Goal: Task Accomplishment & Management: Manage account settings

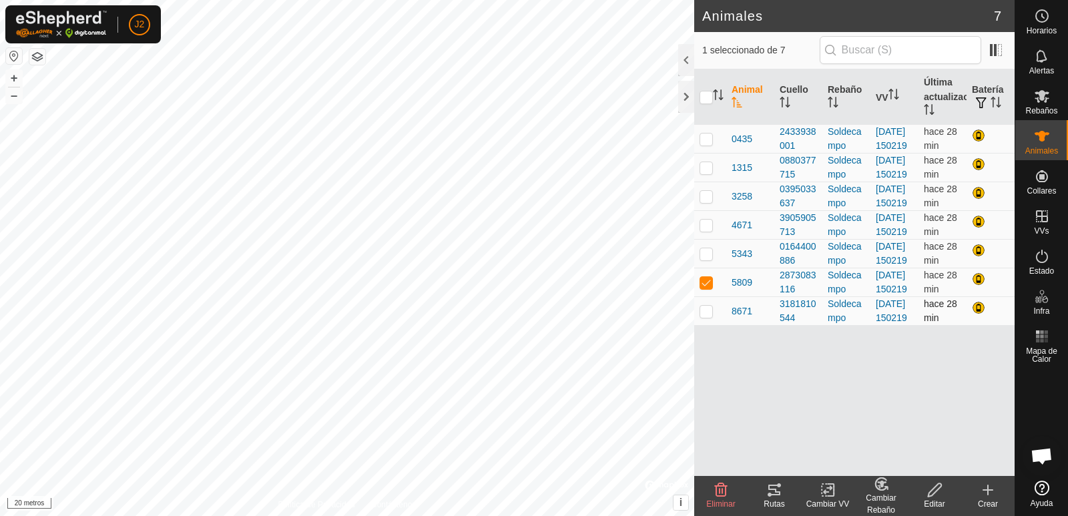
click at [705, 326] on td at bounding box center [710, 311] width 32 height 29
checkbox input "true"
click at [708, 288] on p-checkbox at bounding box center [706, 282] width 13 height 11
checkbox input "false"
click at [706, 317] on p-checkbox at bounding box center [706, 311] width 13 height 11
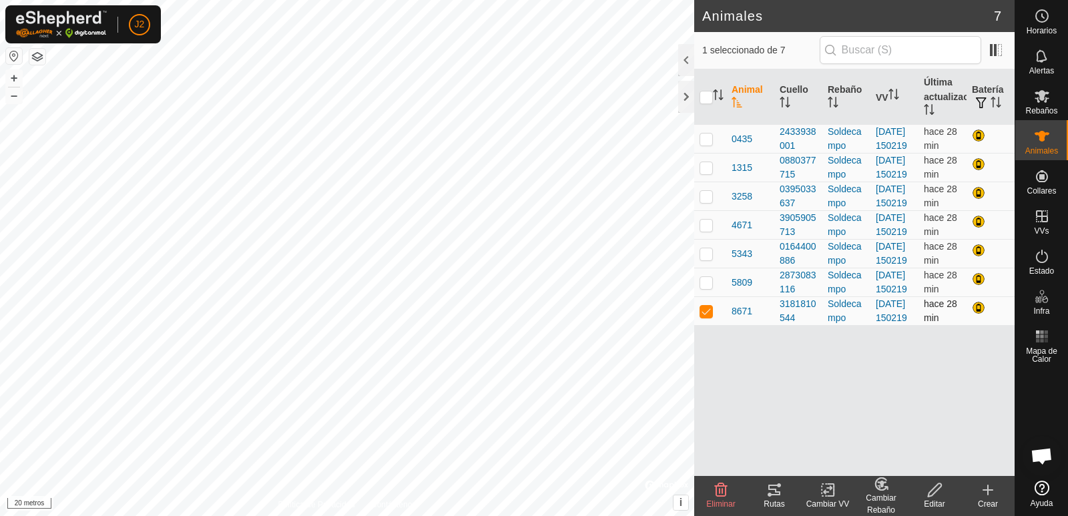
checkbox input "false"
click at [707, 202] on p-checkbox at bounding box center [706, 196] width 13 height 11
checkbox input "true"
click at [769, 495] on icon at bounding box center [775, 490] width 12 height 11
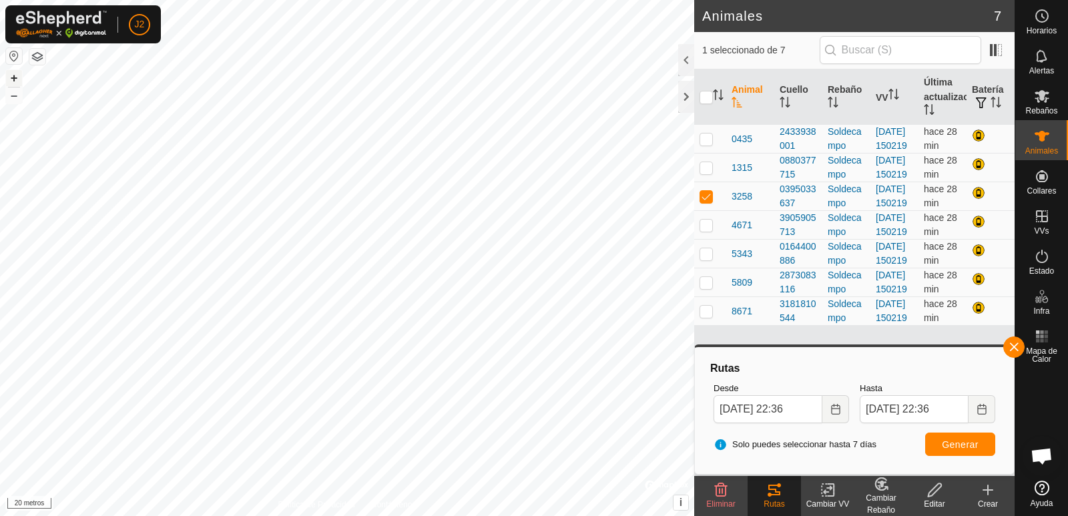
click at [13, 77] on font "+" at bounding box center [14, 78] width 7 height 14
click at [39, 58] on button "button" at bounding box center [37, 57] width 16 height 16
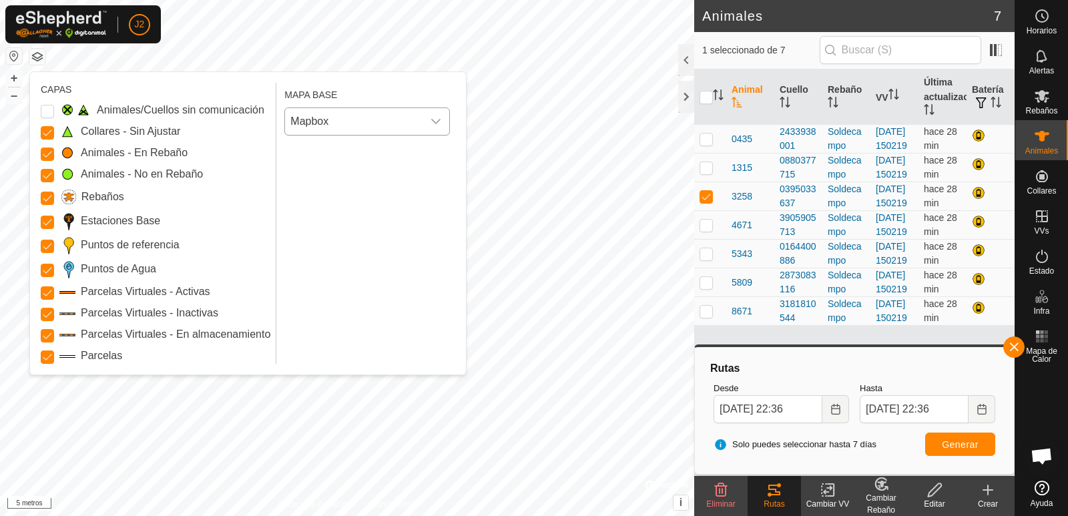
click at [434, 124] on icon "disparador desplegable" at bounding box center [436, 121] width 11 height 11
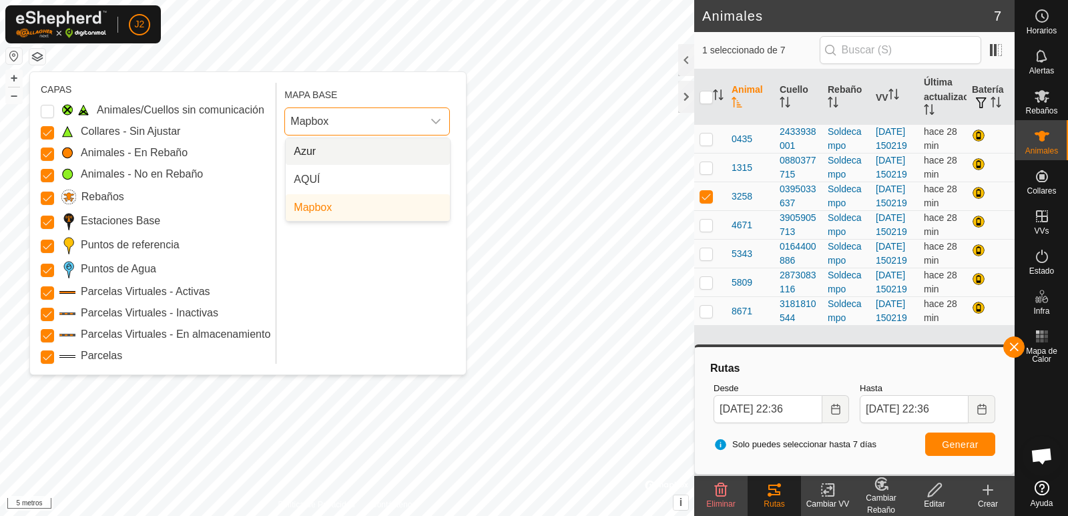
click at [342, 152] on li "Azur" at bounding box center [368, 151] width 164 height 27
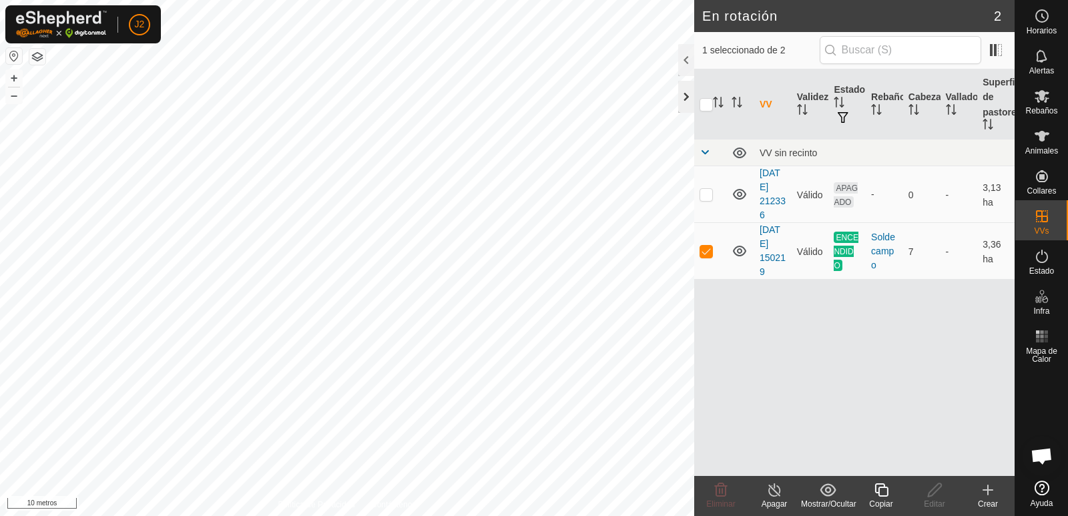
click at [681, 100] on div at bounding box center [686, 97] width 16 height 32
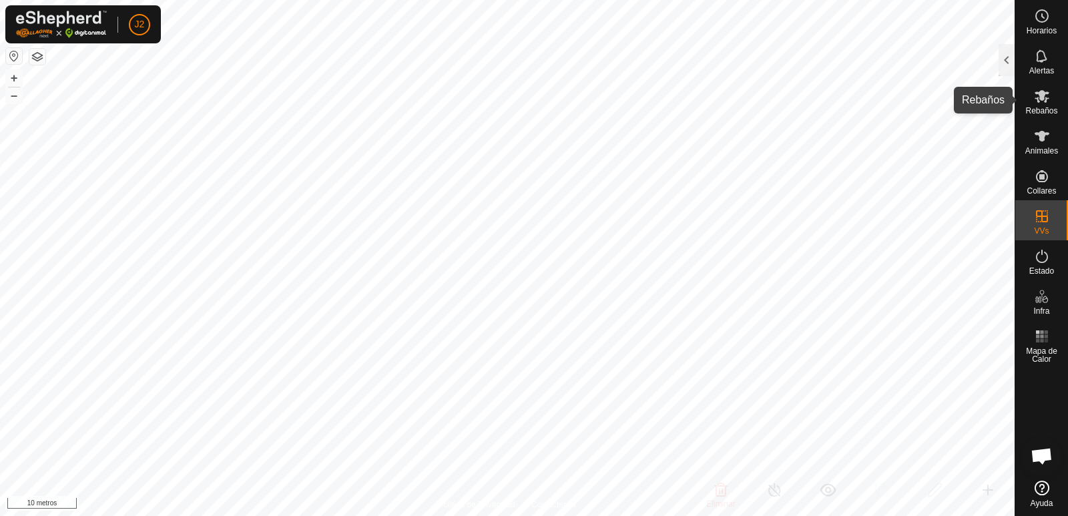
click at [1032, 110] on font "Rebaños" at bounding box center [1042, 110] width 32 height 9
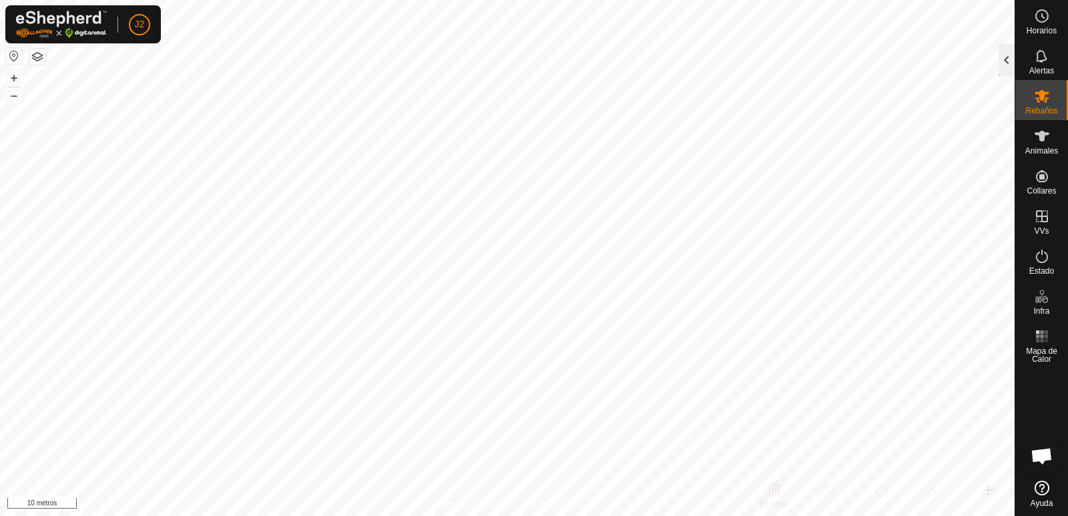
click at [1006, 58] on div at bounding box center [1007, 60] width 16 height 32
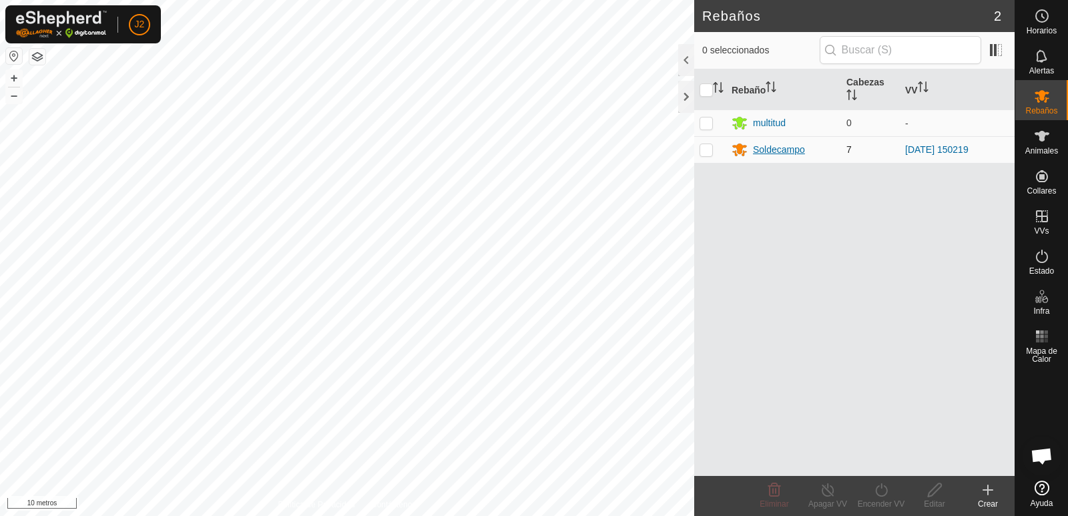
click at [783, 148] on font "Soldecampo" at bounding box center [779, 149] width 52 height 11
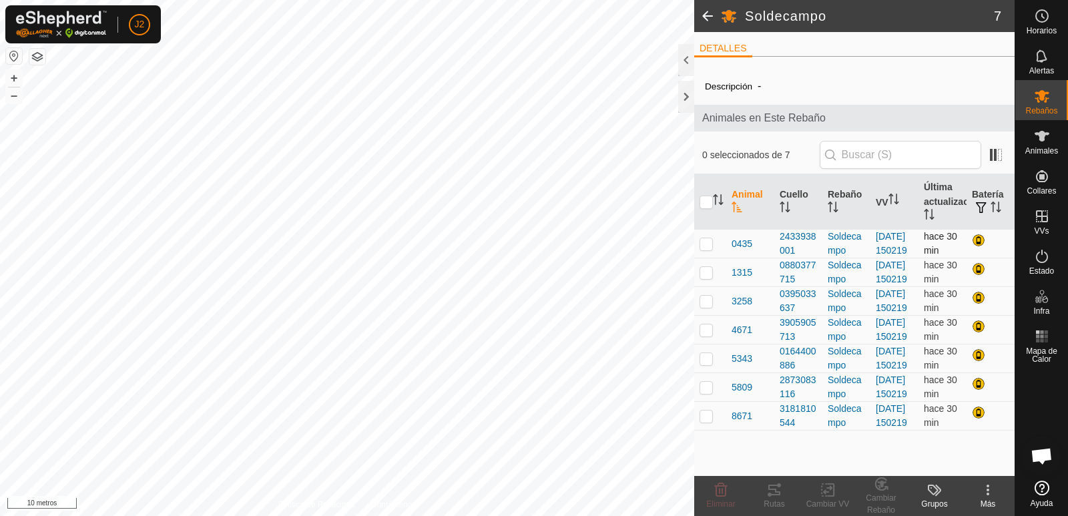
click at [707, 249] on p-checkbox at bounding box center [706, 243] width 13 height 11
click at [776, 493] on icon at bounding box center [775, 490] width 16 height 16
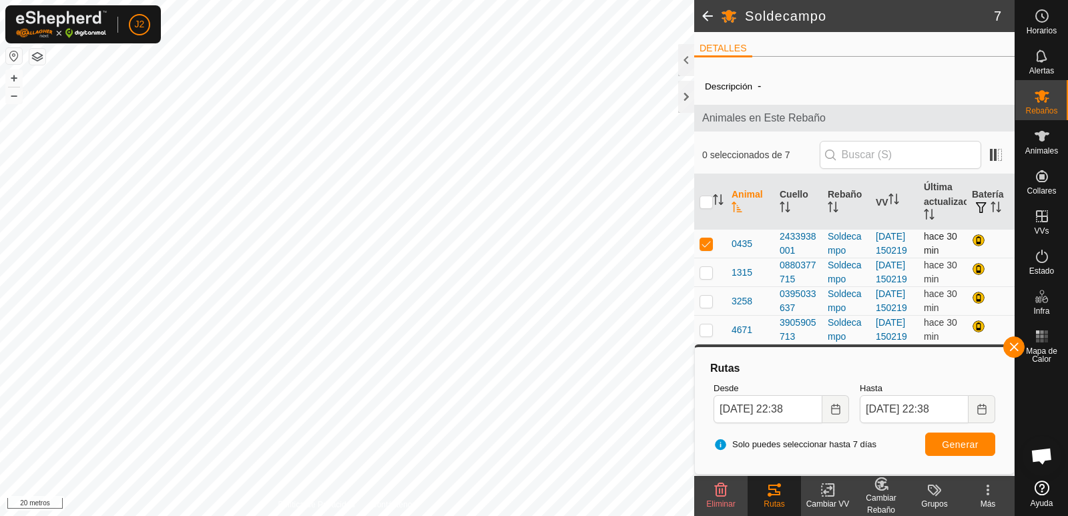
click at [705, 249] on p-checkbox at bounding box center [706, 243] width 13 height 11
checkbox input "false"
click at [710, 278] on p-checkbox at bounding box center [706, 272] width 13 height 11
checkbox input "true"
click at [1015, 351] on button "button" at bounding box center [1014, 347] width 21 height 21
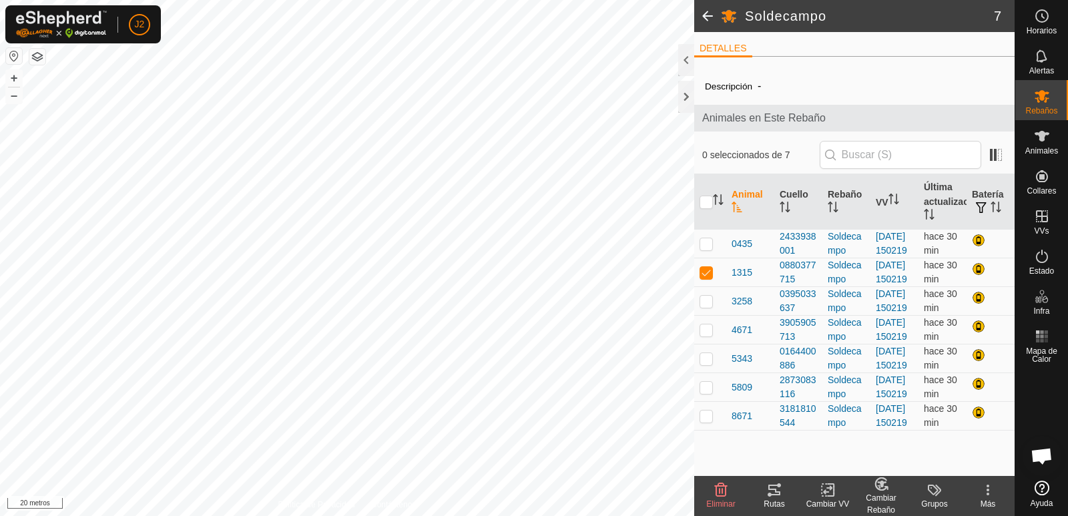
click at [777, 494] on icon at bounding box center [775, 490] width 12 height 11
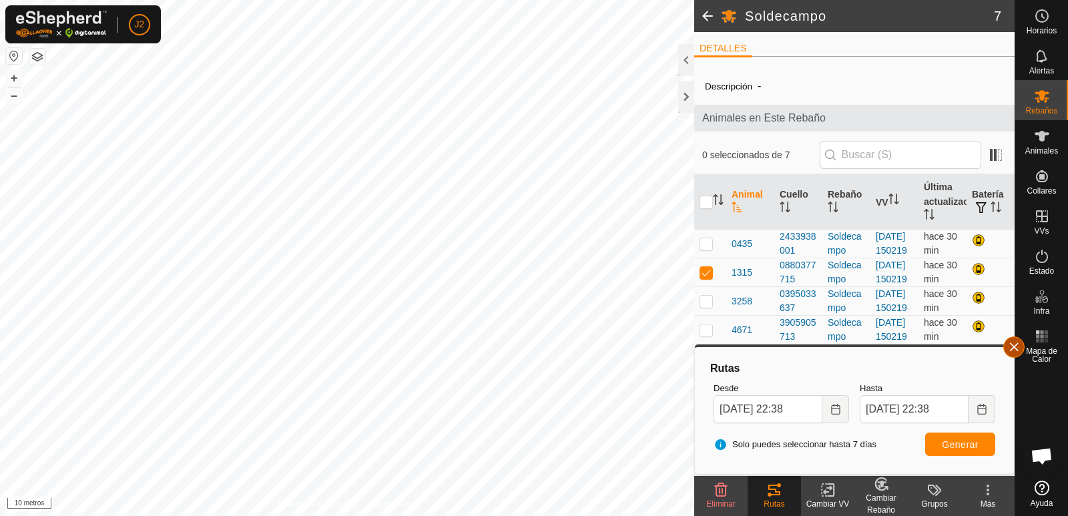
click at [1016, 347] on button "button" at bounding box center [1014, 347] width 21 height 21
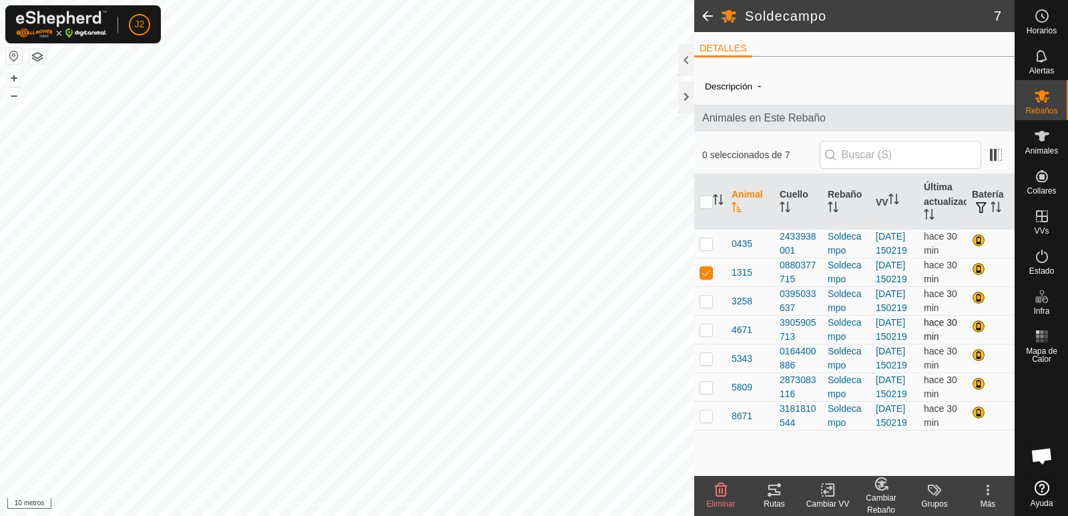
click at [708, 335] on p-checkbox at bounding box center [706, 330] width 13 height 11
checkbox input "true"
click at [710, 278] on p-checkbox at bounding box center [706, 272] width 13 height 11
checkbox input "false"
click at [777, 485] on icon at bounding box center [775, 490] width 12 height 11
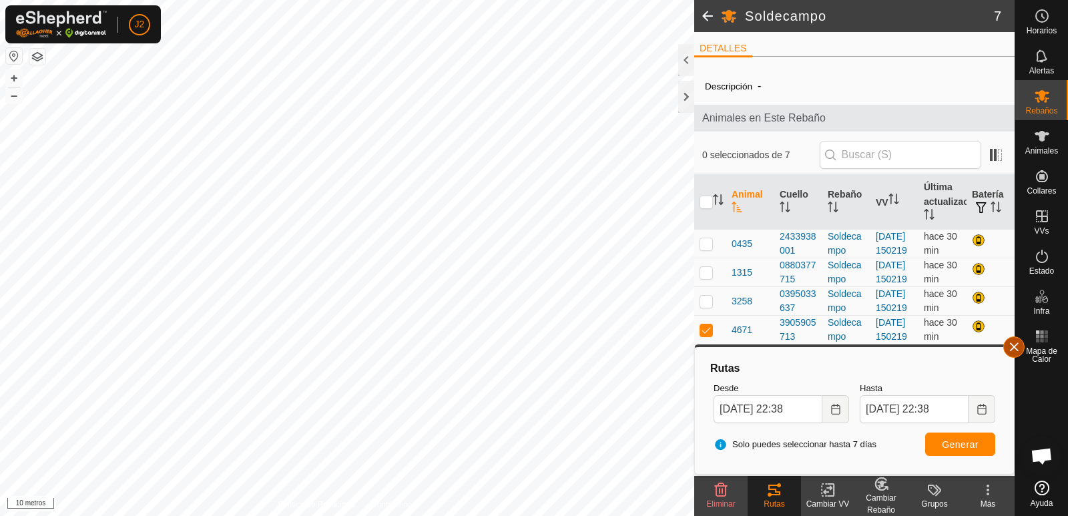
click at [1014, 351] on button "button" at bounding box center [1014, 347] width 21 height 21
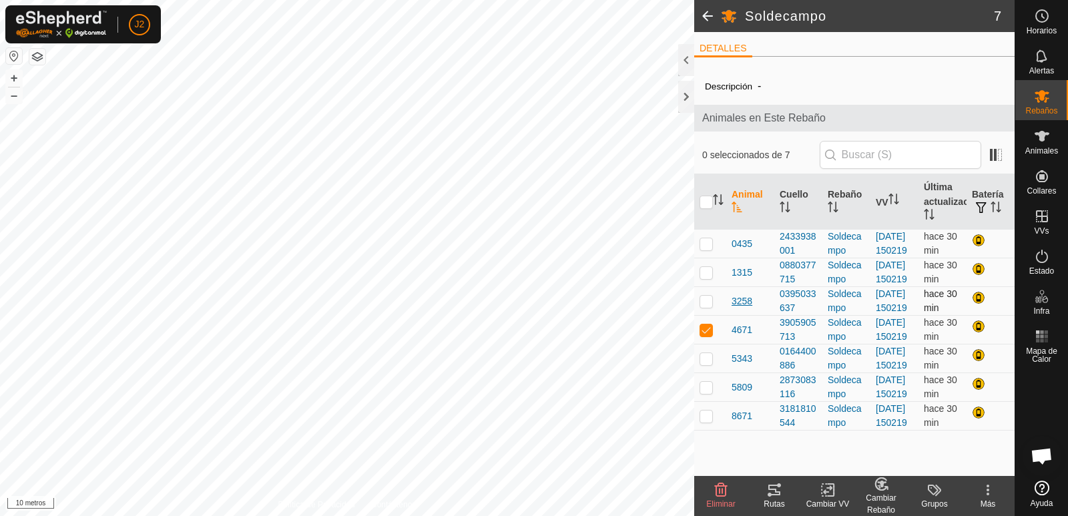
scroll to position [53, 0]
click at [709, 329] on p-checkbox at bounding box center [706, 330] width 13 height 11
checkbox input "false"
click at [704, 364] on p-checkbox at bounding box center [706, 358] width 13 height 11
checkbox input "true"
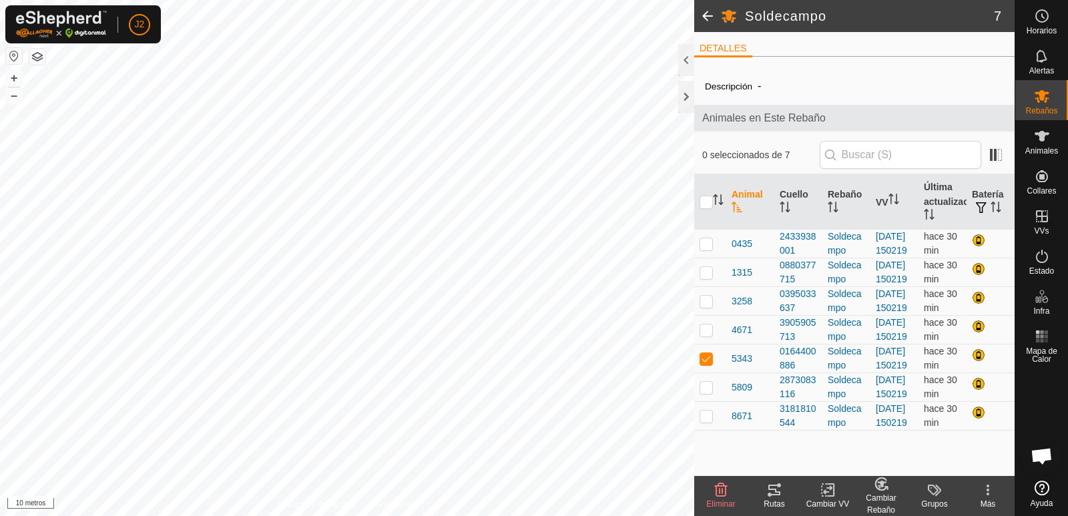
click at [777, 499] on div "Rutas" at bounding box center [774, 504] width 53 height 12
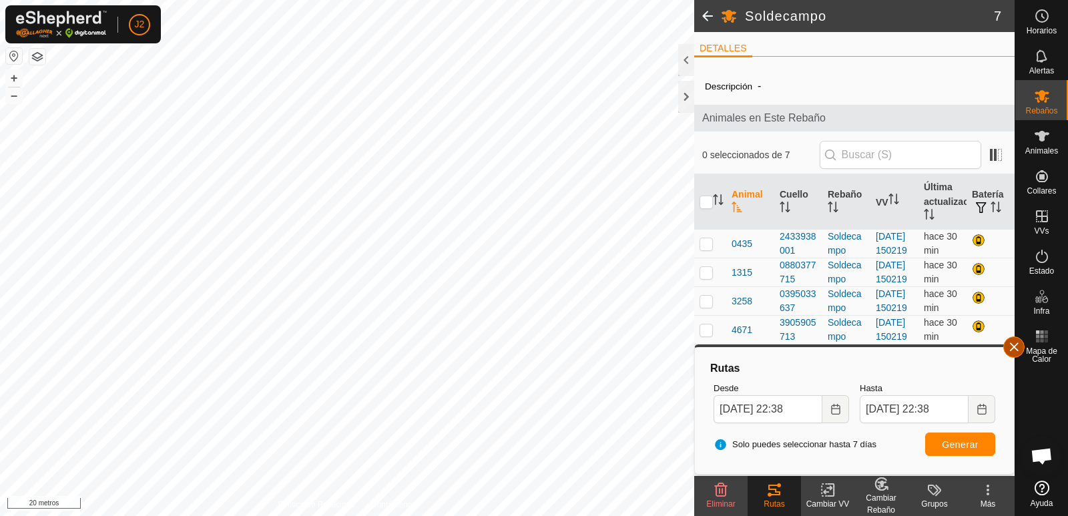
click at [1014, 347] on button "button" at bounding box center [1014, 347] width 21 height 21
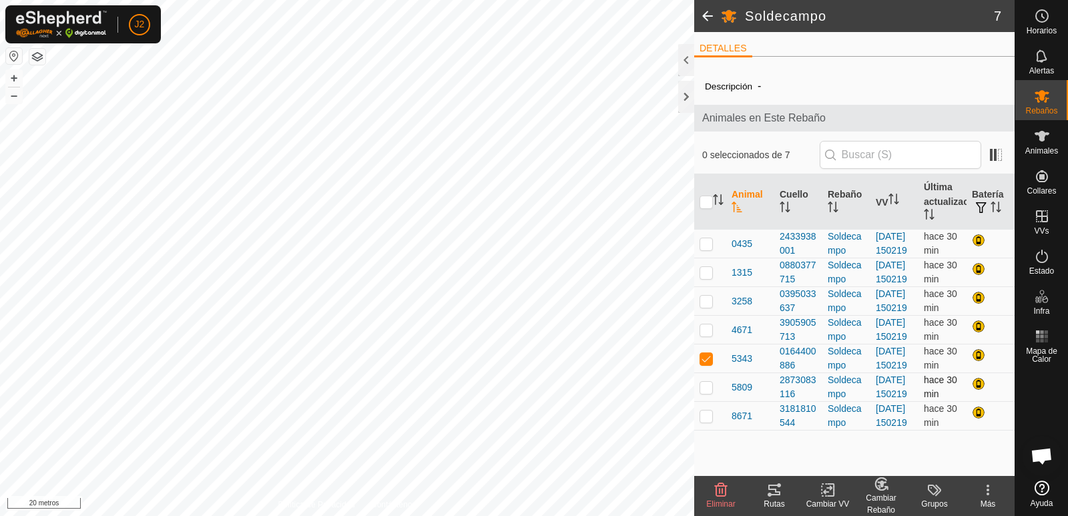
click at [708, 393] on p-tablecheckbox at bounding box center [706, 387] width 13 height 11
checkbox input "true"
click at [704, 364] on p-checkbox at bounding box center [706, 358] width 13 height 11
checkbox input "false"
click at [773, 491] on icon at bounding box center [775, 490] width 16 height 16
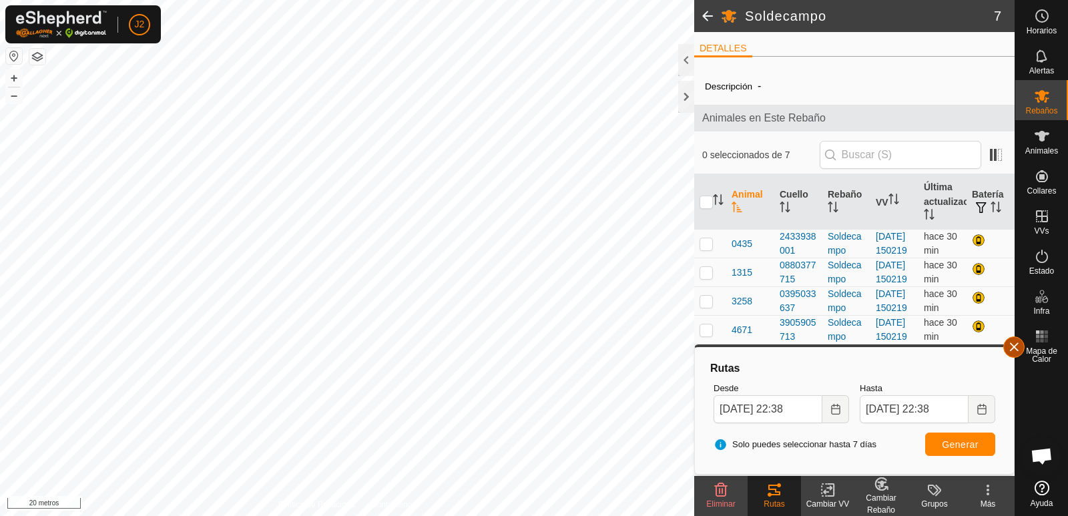
click at [1016, 345] on button "button" at bounding box center [1014, 347] width 21 height 21
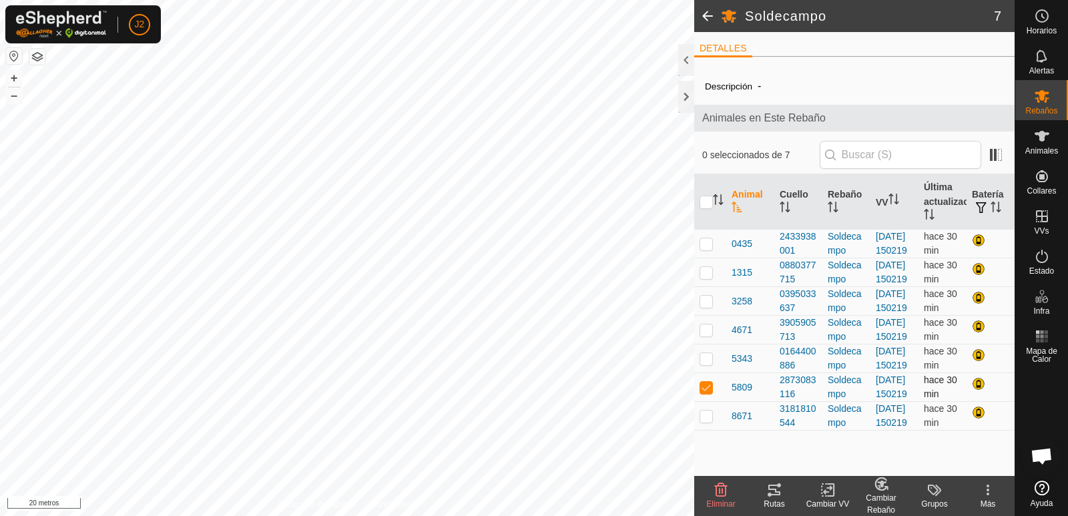
click at [707, 393] on p-checkbox at bounding box center [706, 387] width 13 height 11
checkbox input "false"
click at [713, 431] on td at bounding box center [710, 416] width 32 height 29
checkbox input "true"
click at [775, 495] on icon at bounding box center [775, 490] width 12 height 11
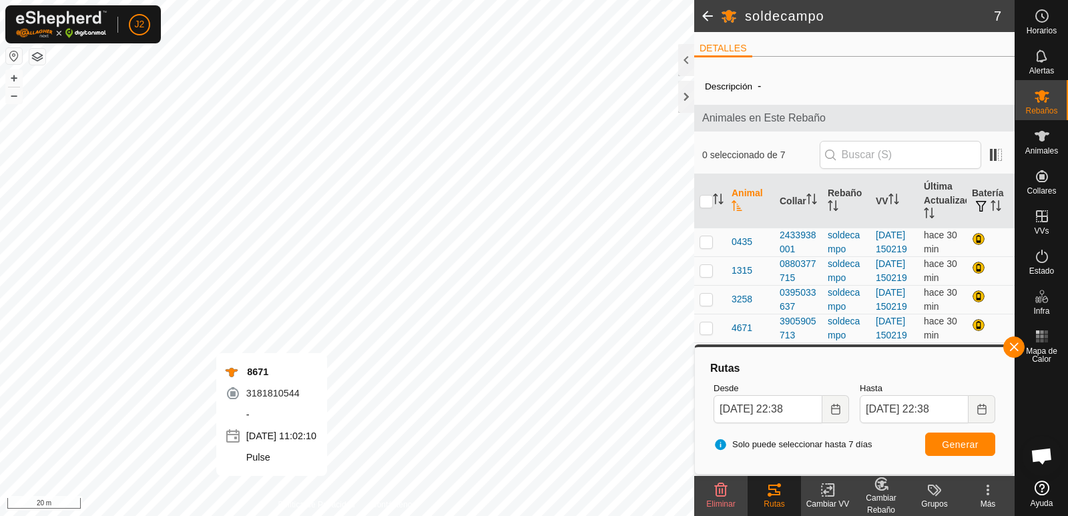
scroll to position [51, 0]
click at [1009, 351] on button "button" at bounding box center [1014, 347] width 21 height 21
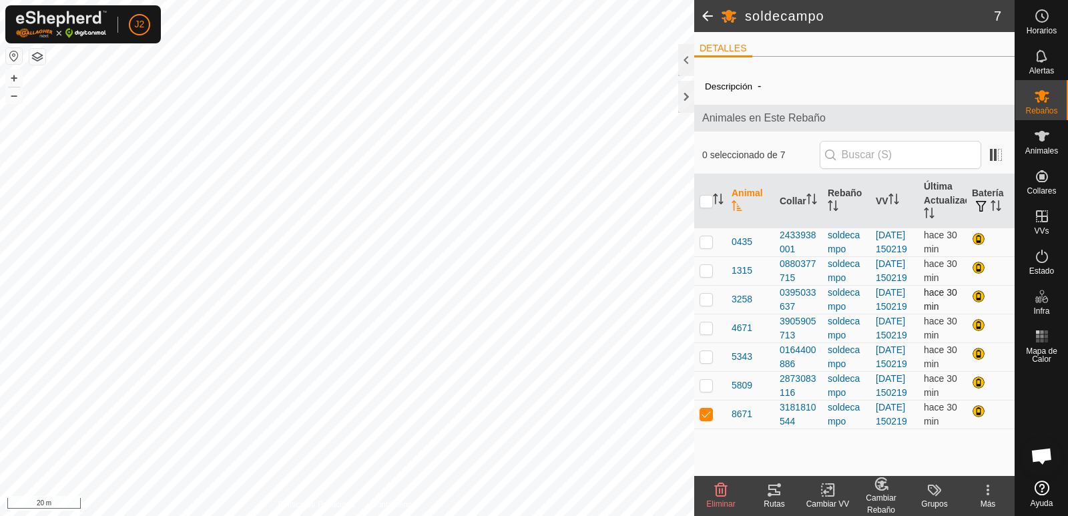
click at [707, 294] on p-checkbox at bounding box center [706, 299] width 13 height 11
checkbox input "true"
click at [706, 419] on p-checkbox at bounding box center [706, 414] width 13 height 11
checkbox input "false"
click at [777, 493] on icon at bounding box center [775, 490] width 16 height 16
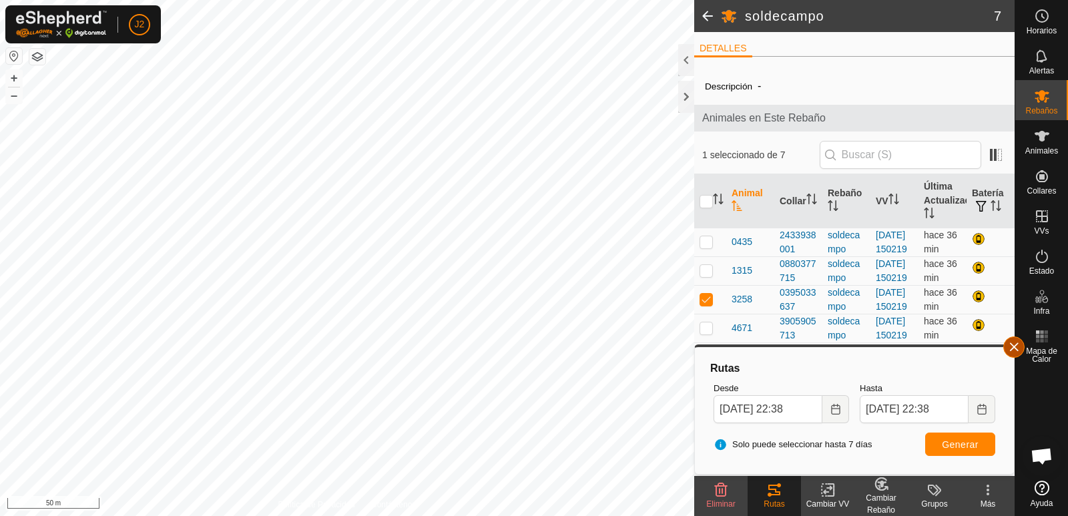
click at [1020, 355] on button "button" at bounding box center [1014, 347] width 21 height 21
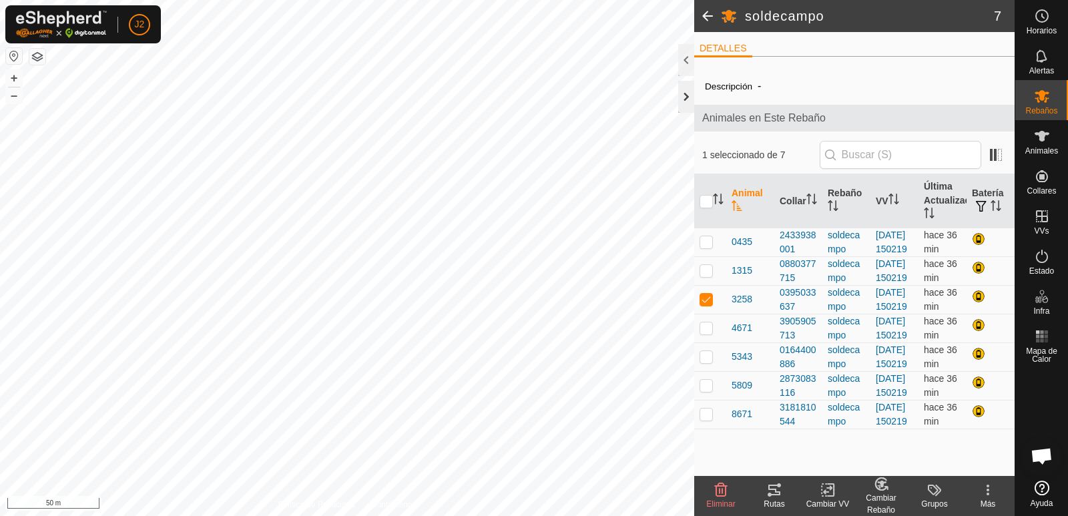
click at [686, 98] on div at bounding box center [686, 97] width 16 height 32
